Goal: Information Seeking & Learning: Learn about a topic

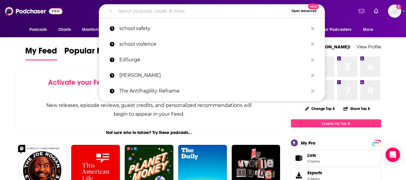
click at [161, 11] on input "Search podcasts, credits, & more..." at bounding box center [201, 11] width 173 height 10
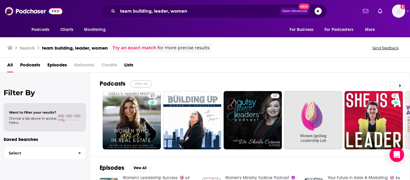
click at [142, 83] on button "View All" at bounding box center [141, 83] width 22 height 7
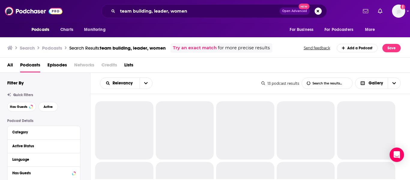
click at [183, 24] on div "Podcasts Charts Monitoring For Business For Podcasters More" at bounding box center [205, 29] width 384 height 15
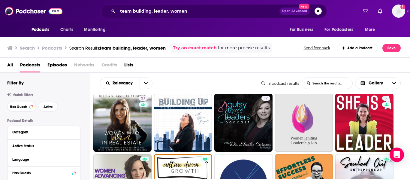
scroll to position [8, 0]
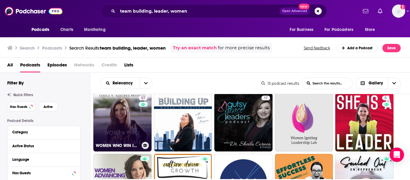
click at [129, 120] on link "27 WOMEN WHO WIN IN REAL ESTATE: Kingdom-minded perspective, Christian Entrepre…" at bounding box center [122, 122] width 58 height 58
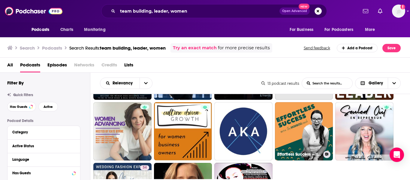
scroll to position [58, 0]
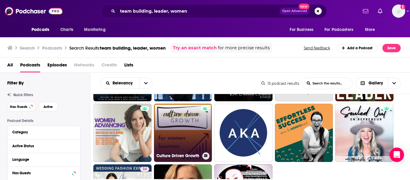
click at [186, 132] on link "Culture Driven Growth" at bounding box center [183, 133] width 58 height 58
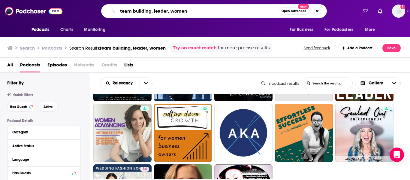
click at [170, 12] on input "team building, leader, women" at bounding box center [198, 11] width 161 height 10
click at [155, 11] on input "team building, leader, women" at bounding box center [198, 11] width 161 height 10
type input "leader, women"
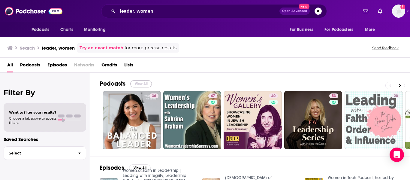
click at [143, 83] on button "View All" at bounding box center [141, 83] width 22 height 7
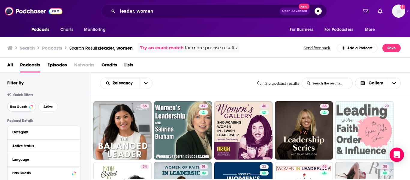
click at [22, 104] on button "Has Guests" at bounding box center [21, 107] width 29 height 10
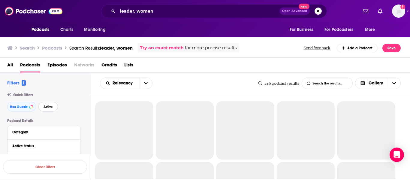
click at [48, 106] on span "Active" at bounding box center [48, 106] width 9 height 3
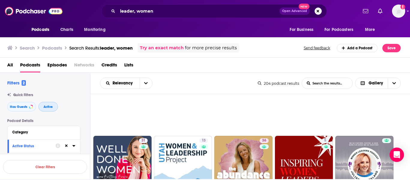
scroll to position [239, 0]
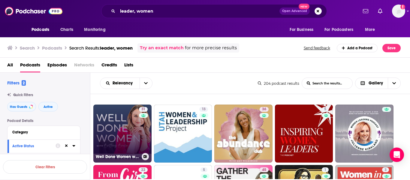
click at [130, 138] on link "31 Well Done Women with Brittany Bruce | Christian Leadership Podcast" at bounding box center [122, 134] width 58 height 58
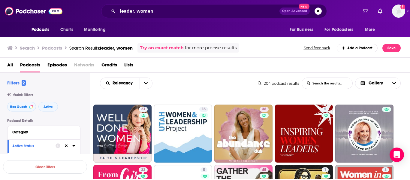
click at [217, 31] on div "Podcasts Charts Monitoring For Business For Podcasters More" at bounding box center [205, 29] width 384 height 15
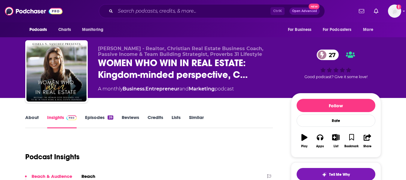
click at [30, 119] on link "About" at bounding box center [32, 121] width 14 height 14
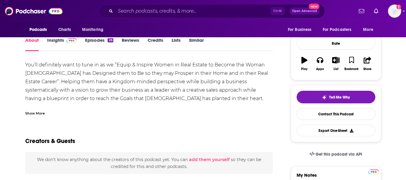
scroll to position [77, 0]
click at [30, 113] on div "Show More" at bounding box center [35, 113] width 20 height 6
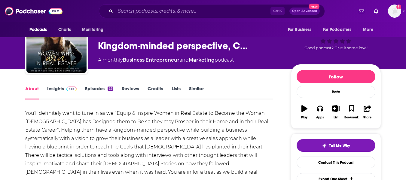
scroll to position [0, 0]
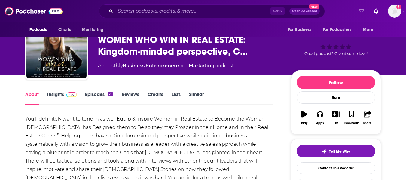
scroll to position [8, 0]
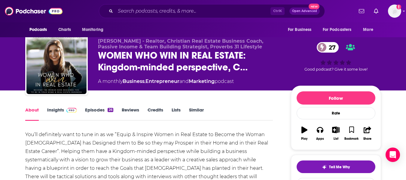
click at [52, 111] on link "Insights" at bounding box center [62, 114] width 30 height 14
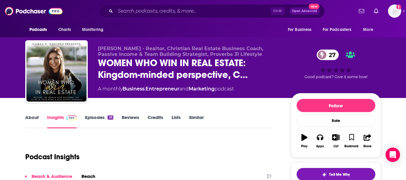
click at [33, 119] on link "About" at bounding box center [32, 121] width 14 height 14
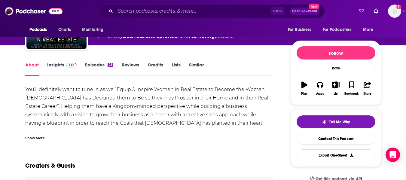
scroll to position [53, 0]
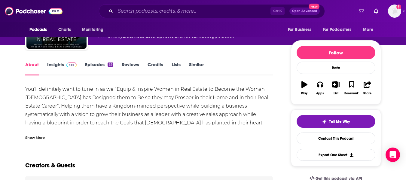
click at [36, 138] on div "Show More" at bounding box center [35, 137] width 20 height 6
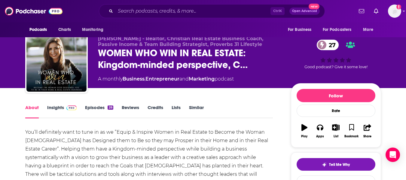
scroll to position [0, 0]
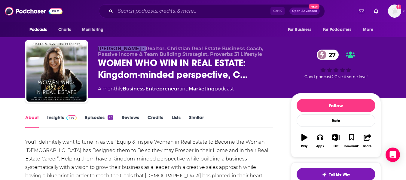
drag, startPoint x: 98, startPoint y: 49, endPoint x: 140, endPoint y: 49, distance: 41.7
click at [140, 49] on span "[PERSON_NAME] - Realtor, Christian Real Estate Business Coach, Passive Income &…" at bounding box center [180, 51] width 165 height 11
copy span "[PERSON_NAME]"
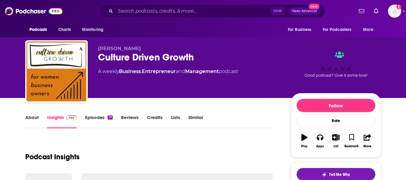
click at [34, 119] on link "About" at bounding box center [32, 121] width 14 height 14
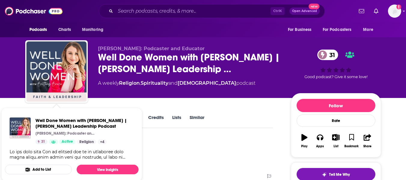
click at [0, 93] on div "[PERSON_NAME]: Podcaster and Educator Well Done Women with [PERSON_NAME] | [PER…" at bounding box center [203, 49] width 406 height 98
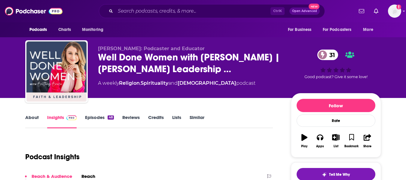
click at [31, 120] on link "About" at bounding box center [32, 121] width 14 height 14
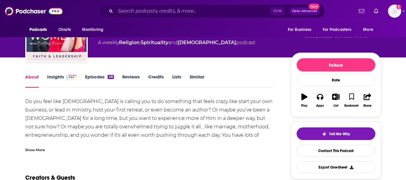
scroll to position [41, 0]
